Goal: Find specific page/section: Find specific page/section

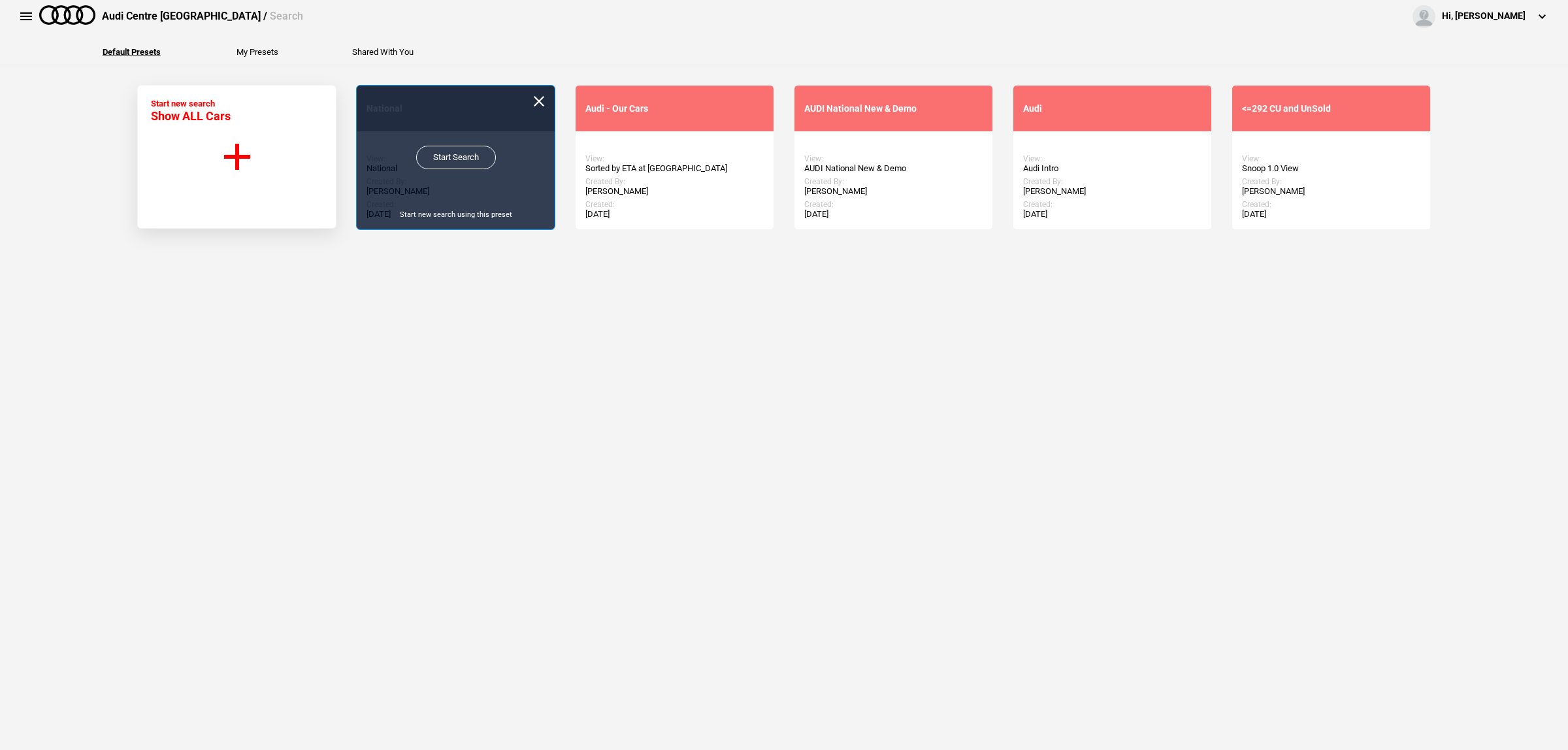
click at [456, 157] on link "Start Search" at bounding box center [456, 158] width 79 height 24
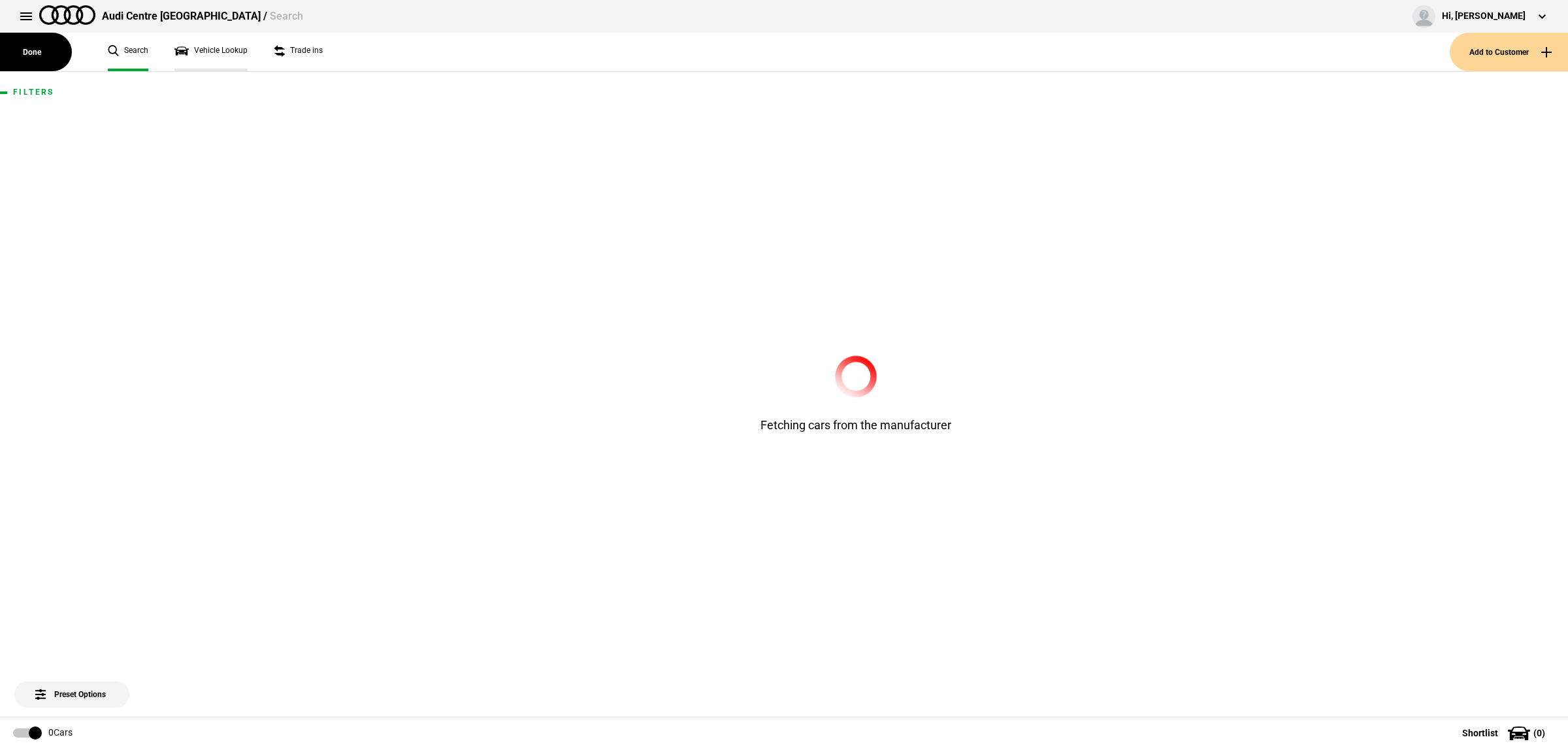
click at [204, 54] on link "Vehicle Lookup" at bounding box center [211, 52] width 74 height 38
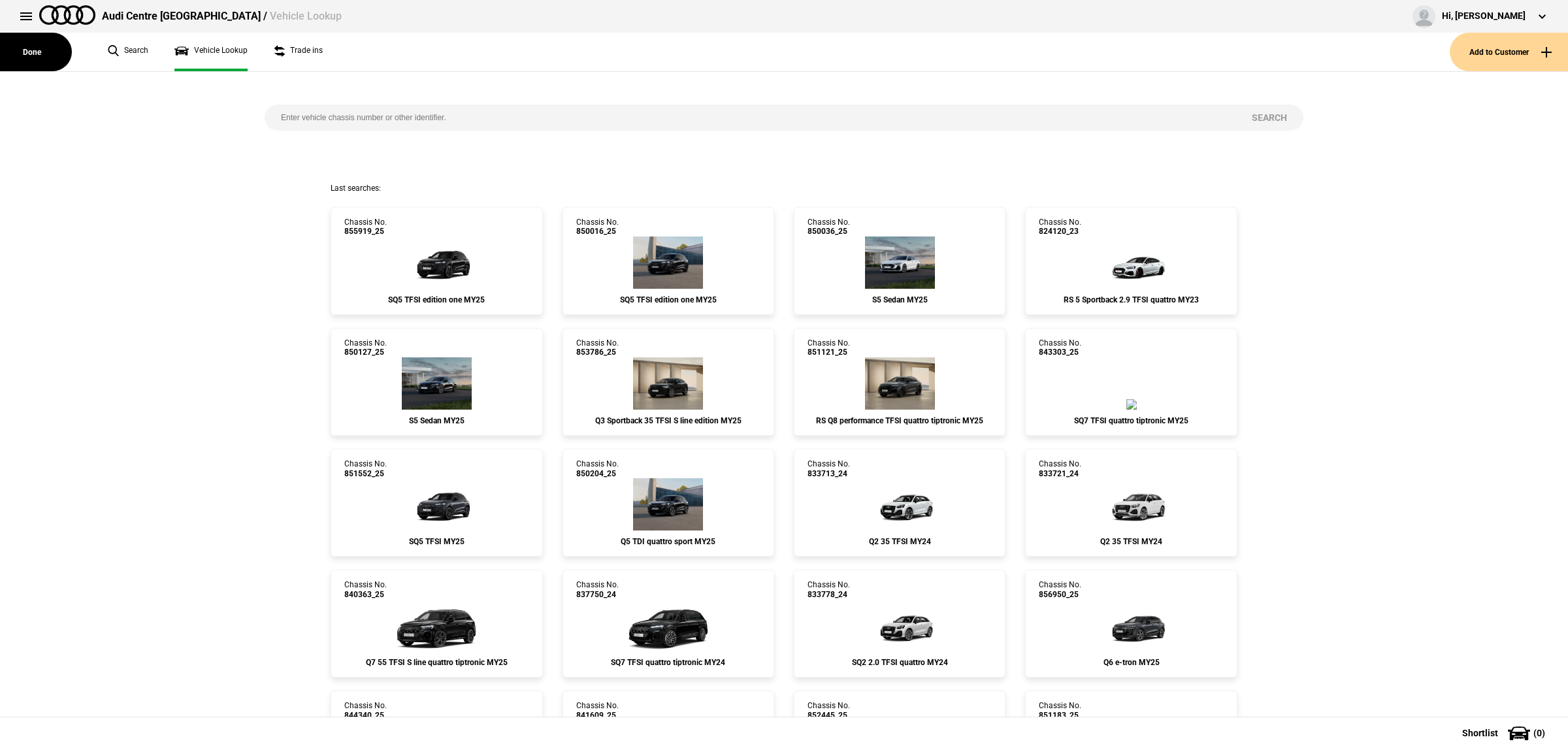
click at [317, 112] on input "search" at bounding box center [750, 117] width 971 height 26
paste input "851894"
type input "851894"
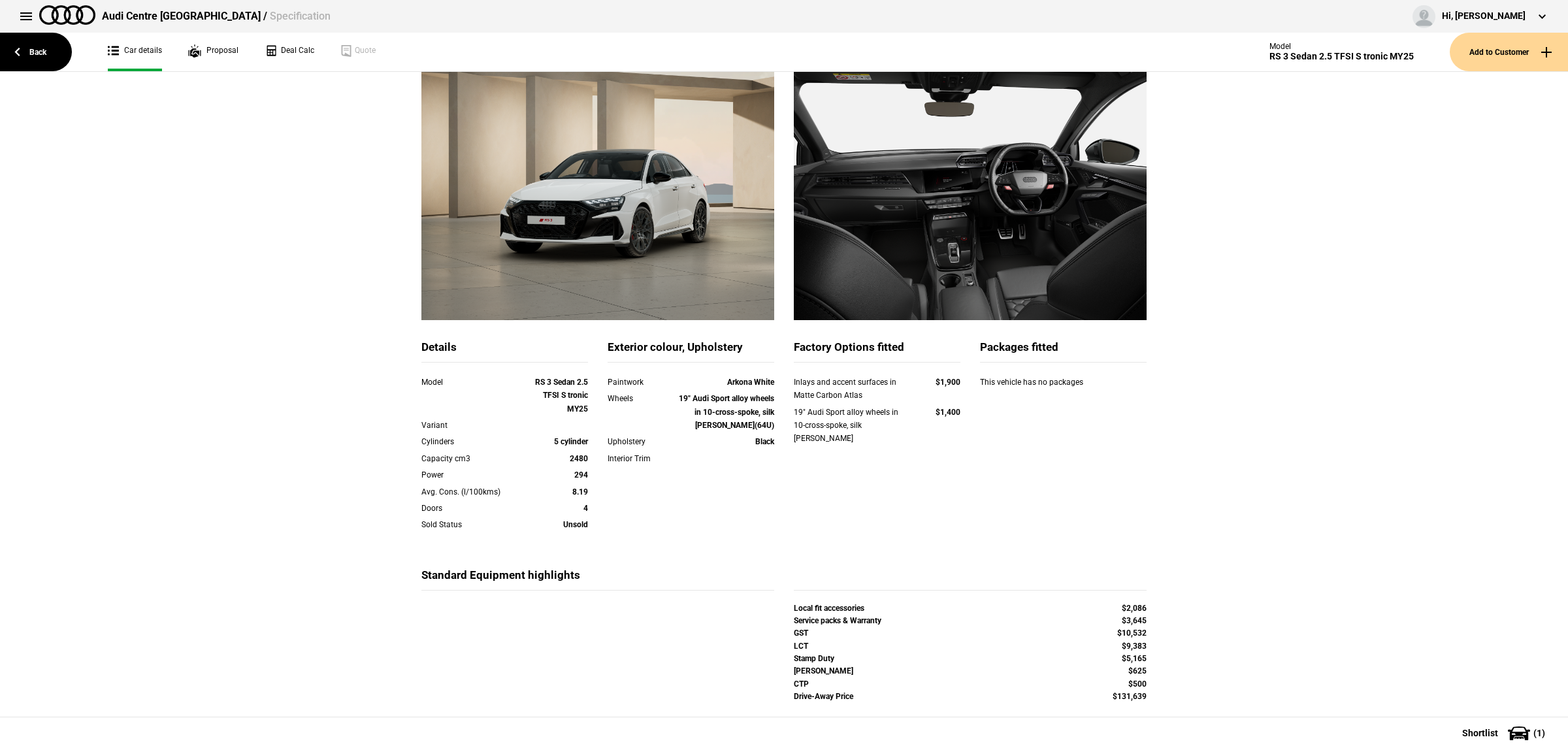
scroll to position [83, 0]
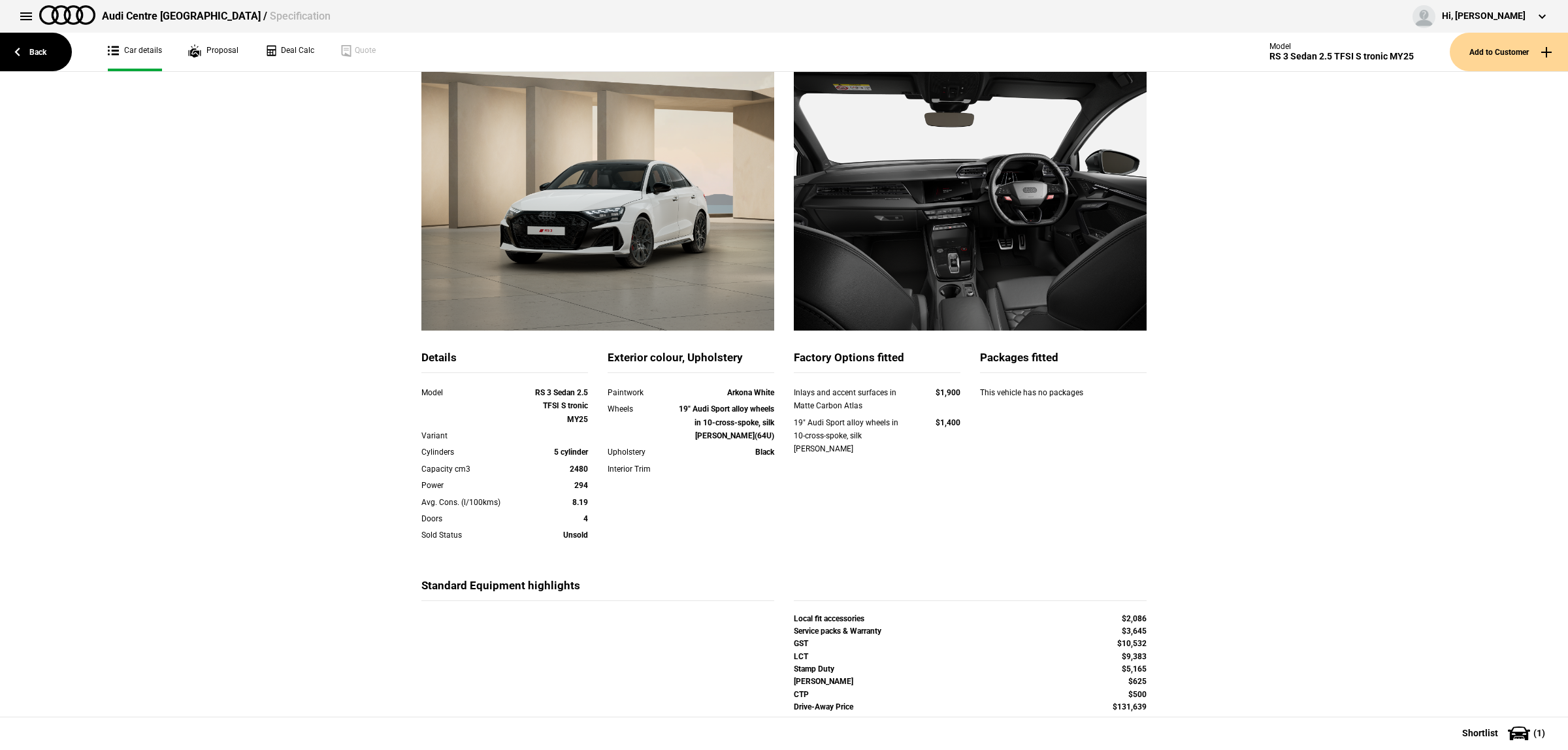
click at [1243, 265] on div "Details Model RS 3 Sedan 2.5 TFSI S tronic MY25 Variant Cylinders 5 cylinder Ca…" at bounding box center [784, 407] width 1568 height 682
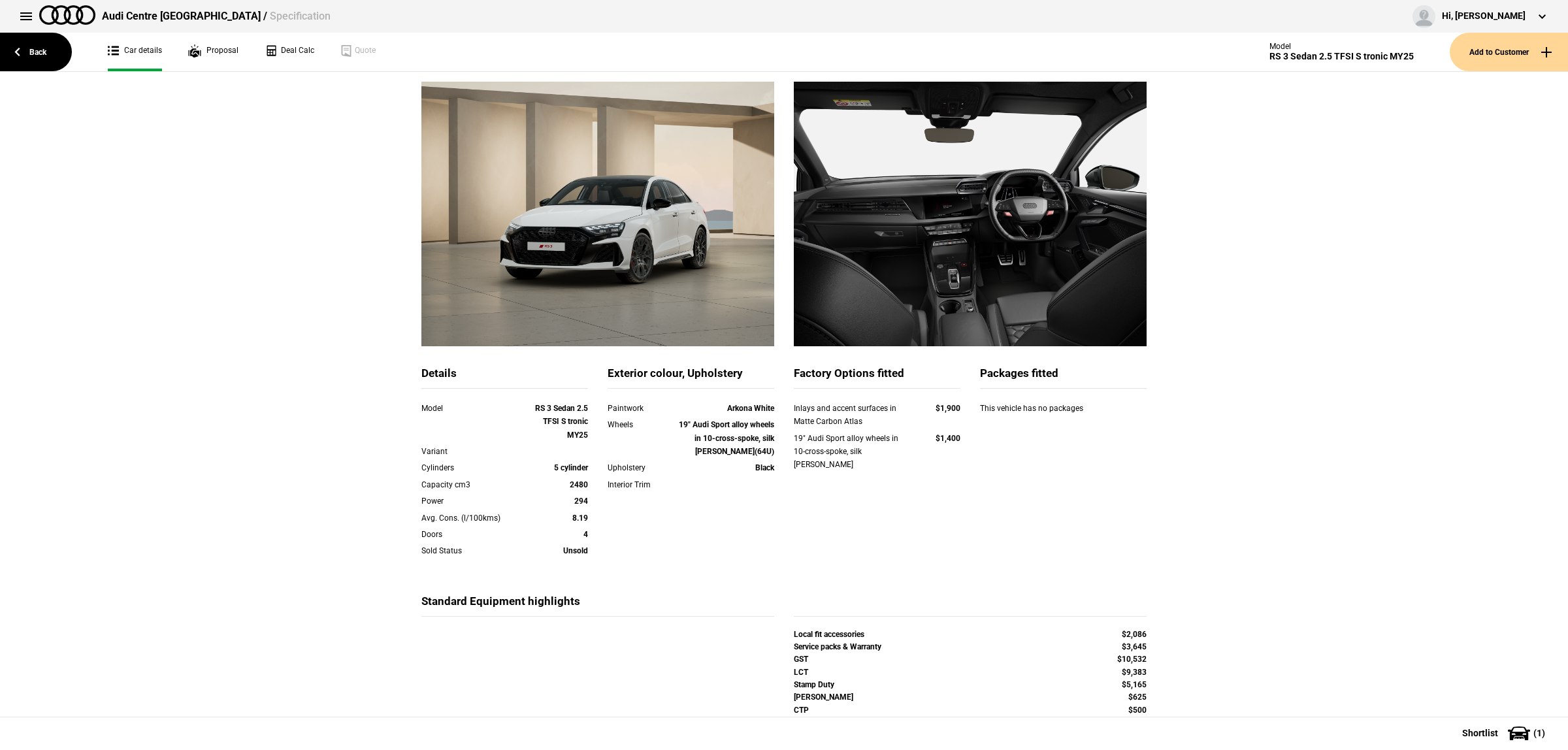
scroll to position [149, 0]
